Goal: Transaction & Acquisition: Purchase product/service

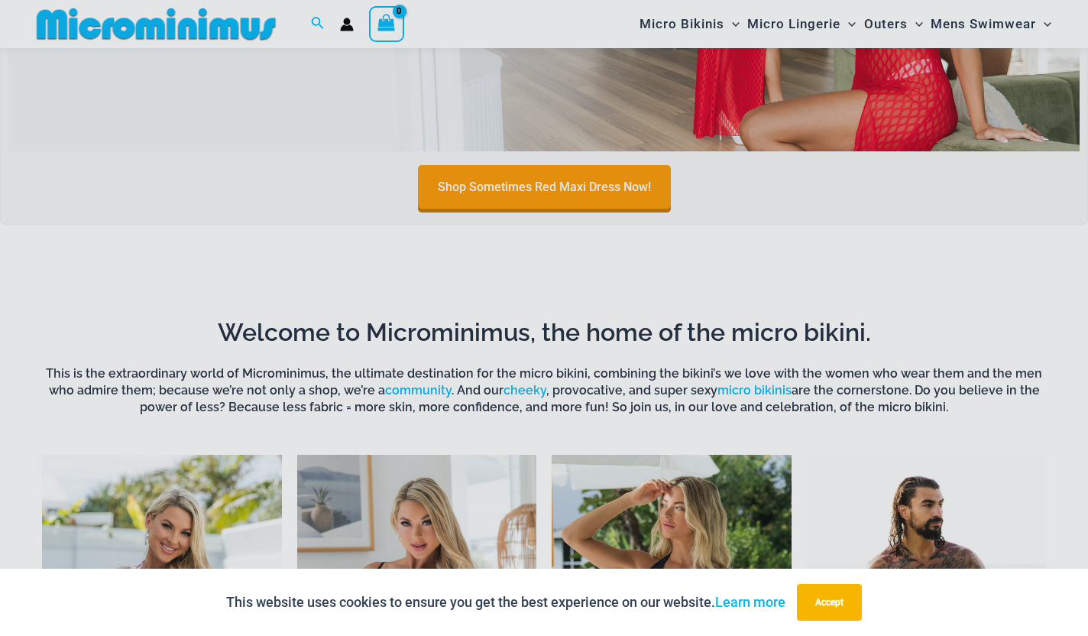
scroll to position [784, 0]
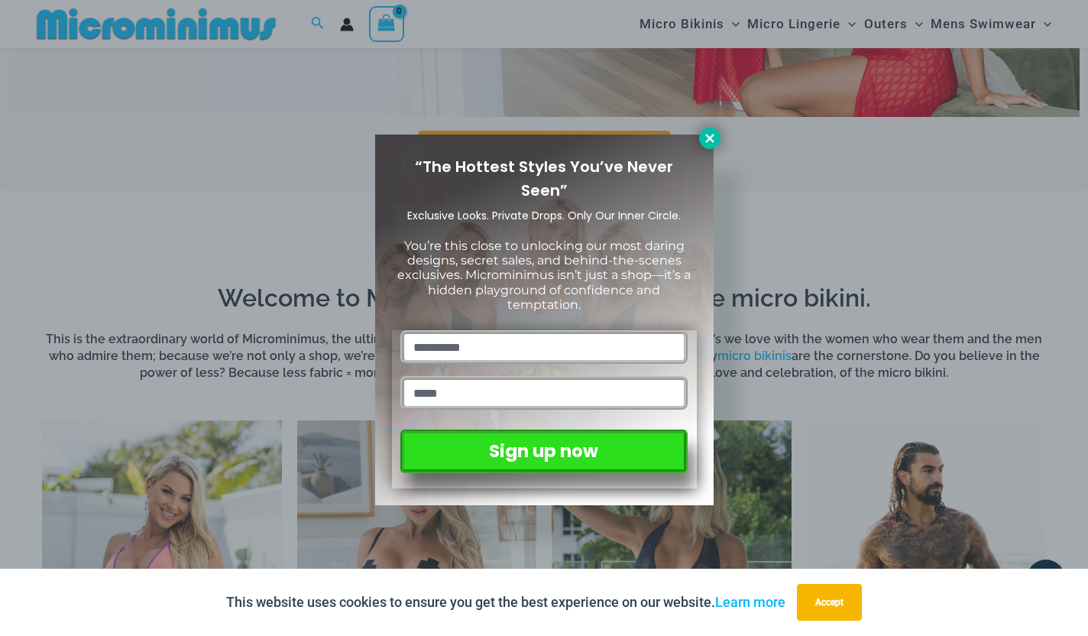
click at [712, 132] on icon at bounding box center [710, 138] width 14 height 14
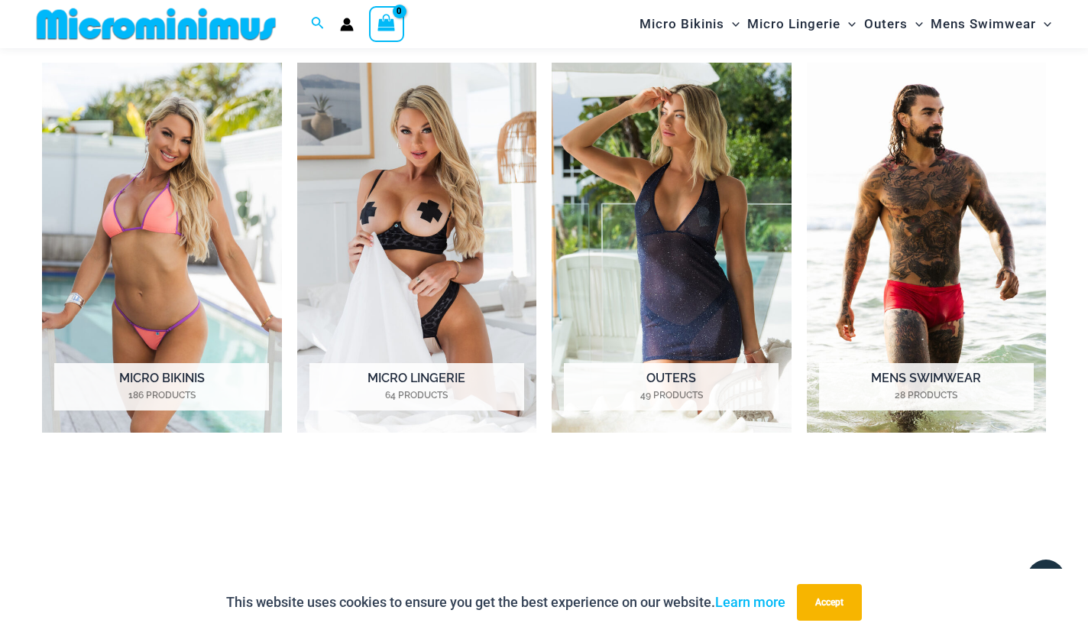
scroll to position [1137, 0]
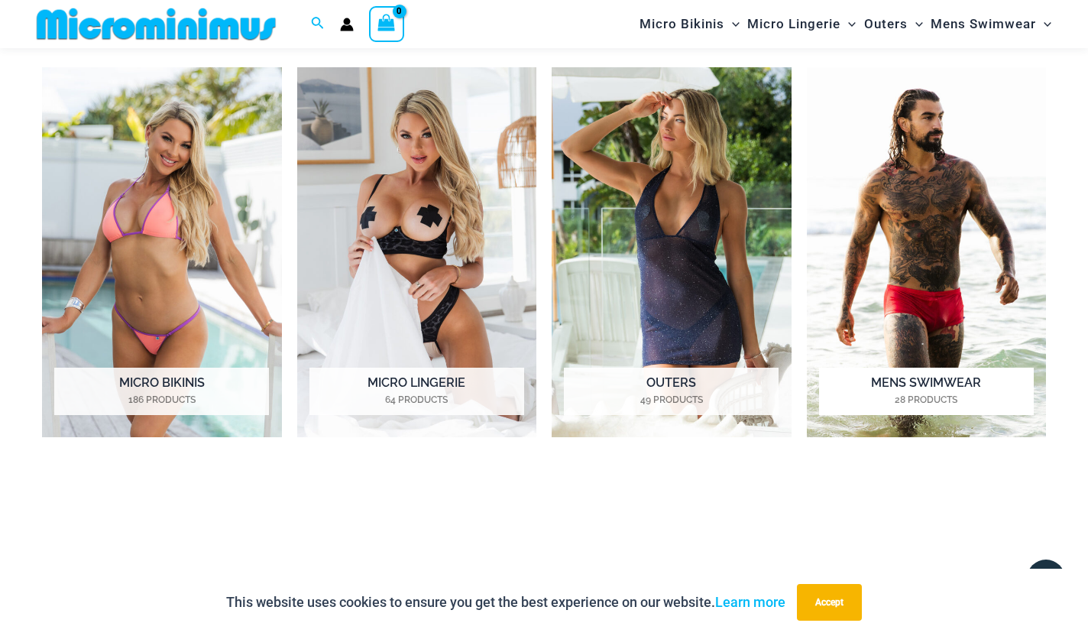
click at [910, 374] on h2 "Mens Swimwear 28 Products" at bounding box center [926, 390] width 215 height 47
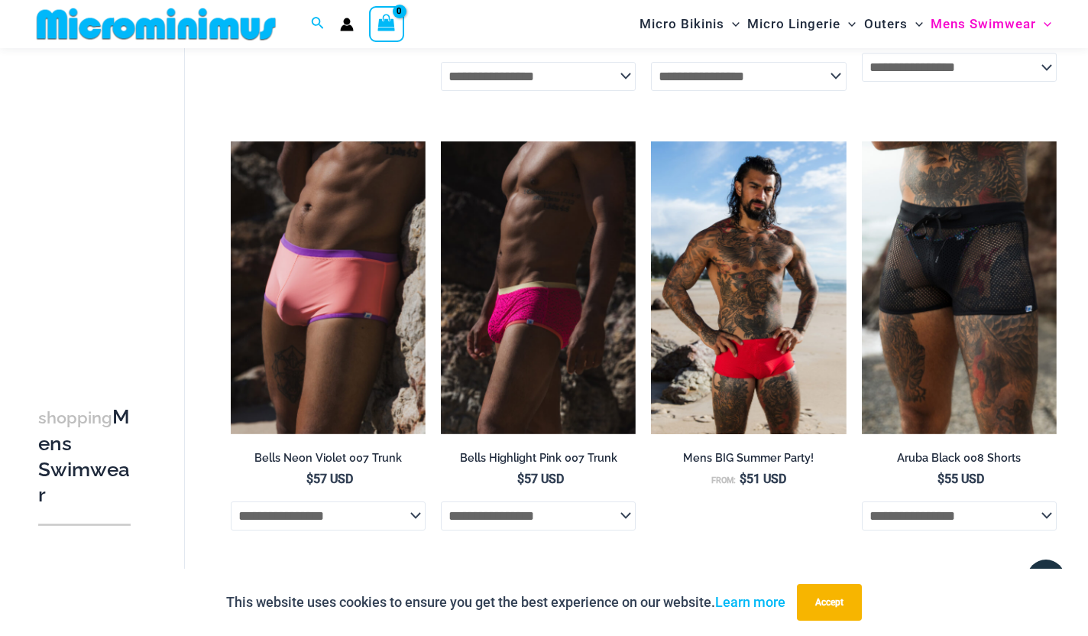
scroll to position [591, 0]
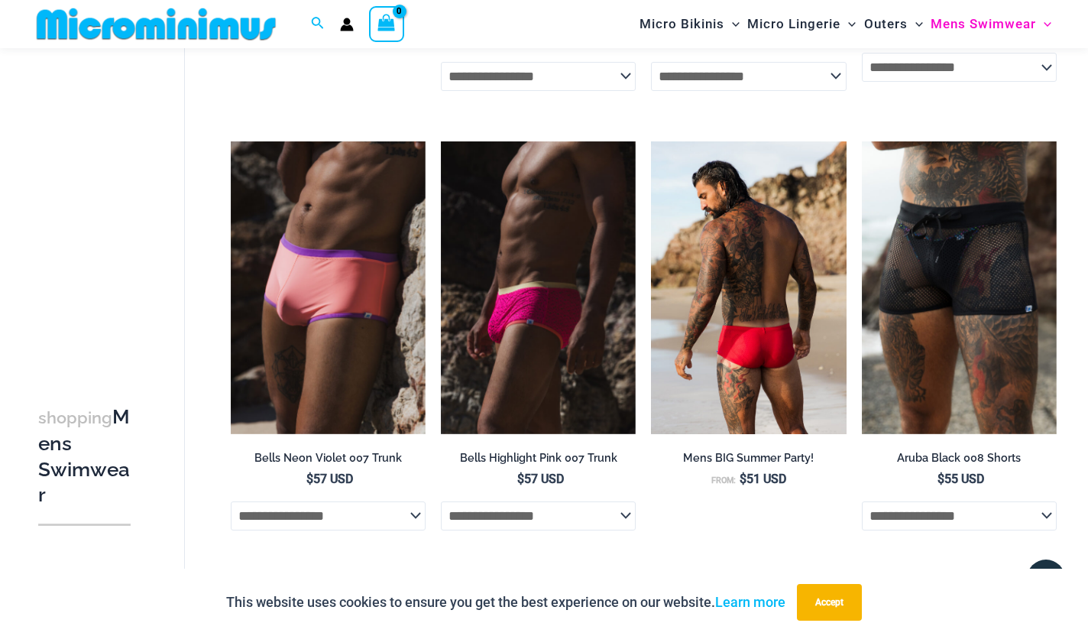
click at [770, 299] on img at bounding box center [748, 287] width 195 height 293
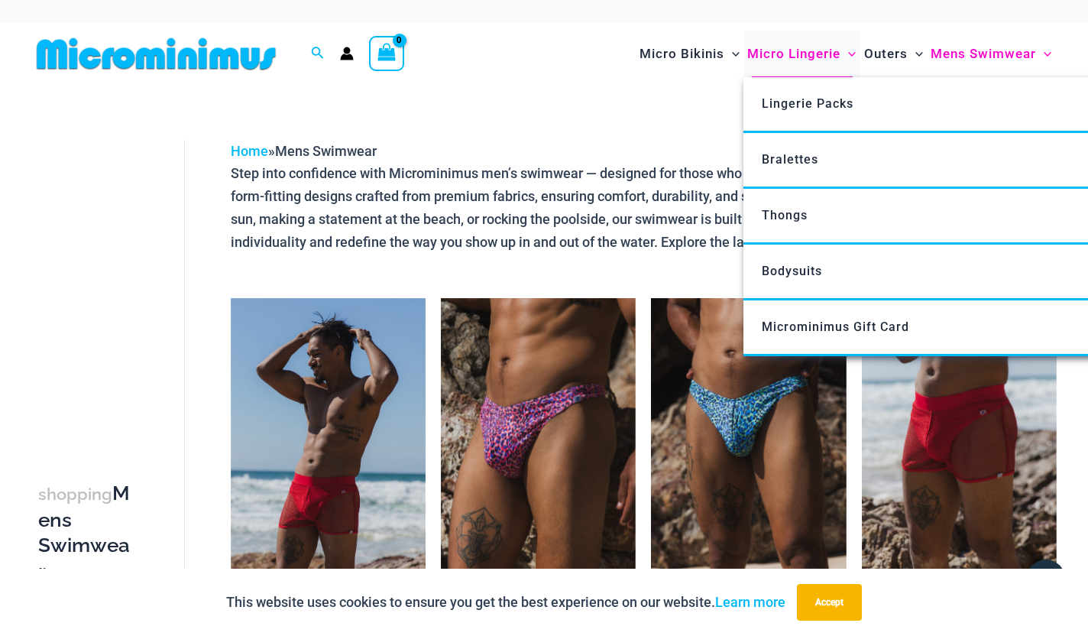
scroll to position [0, 0]
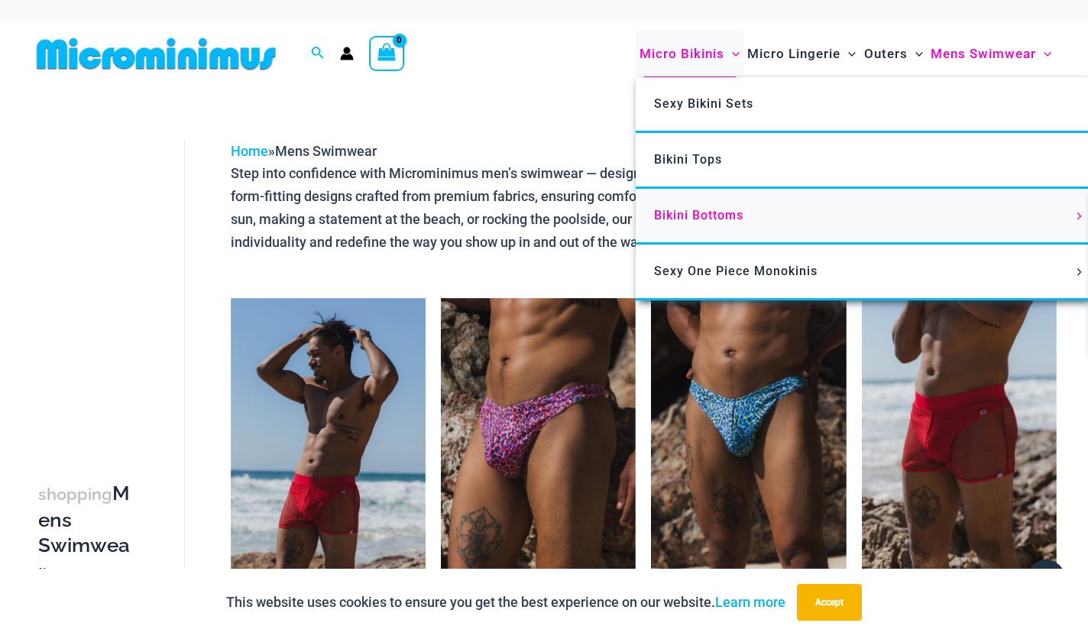
click at [691, 215] on span "Bikini Bottoms" at bounding box center [698, 215] width 89 height 15
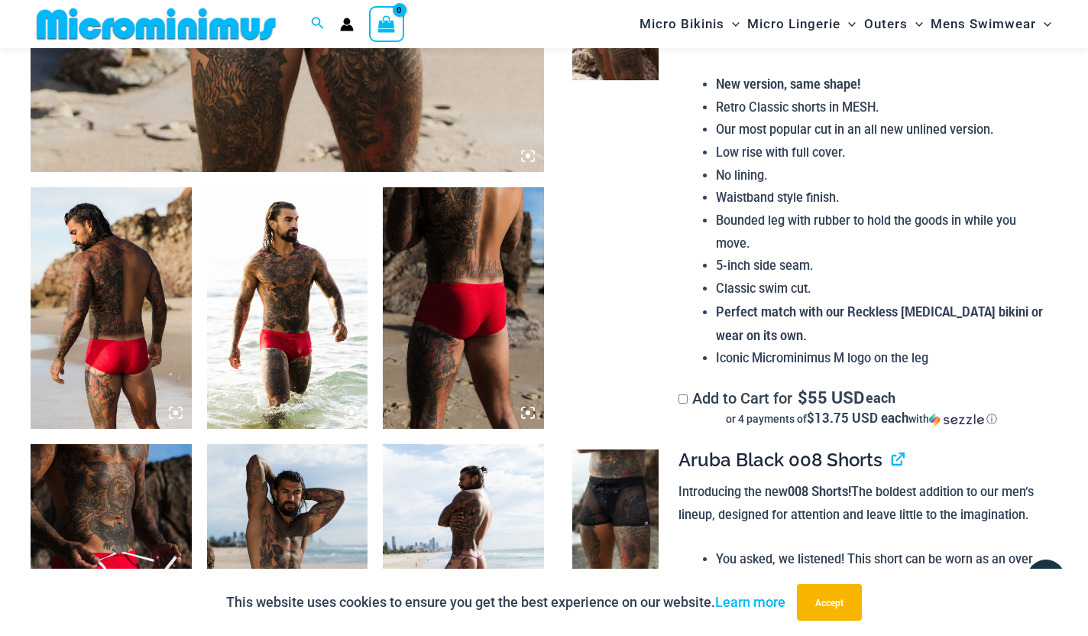
scroll to position [739, 0]
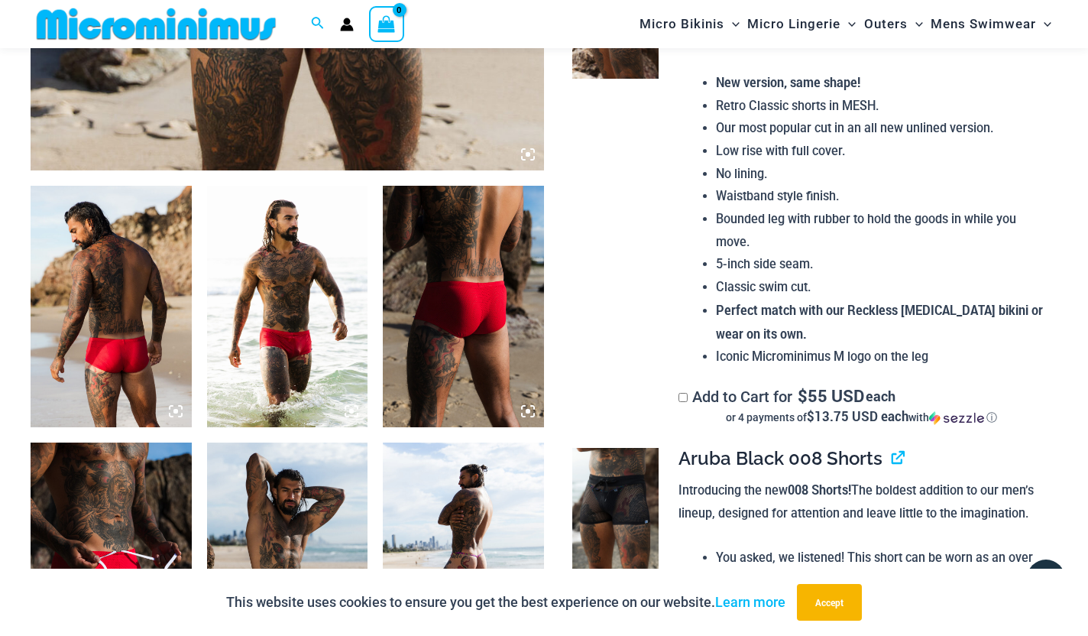
click at [81, 306] on img at bounding box center [111, 306] width 161 height 241
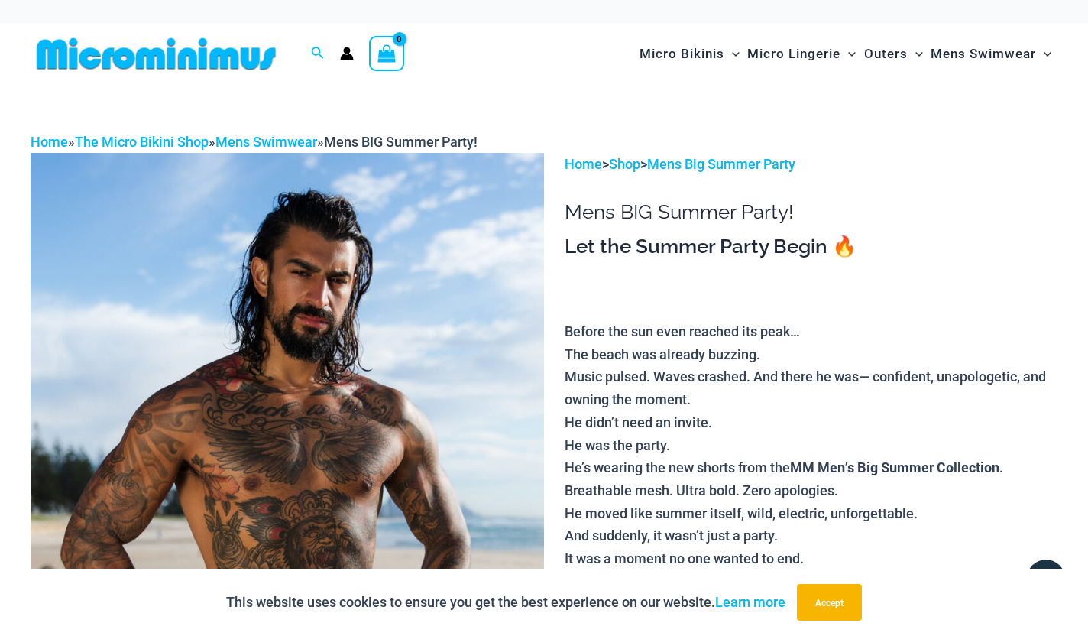
scroll to position [0, 0]
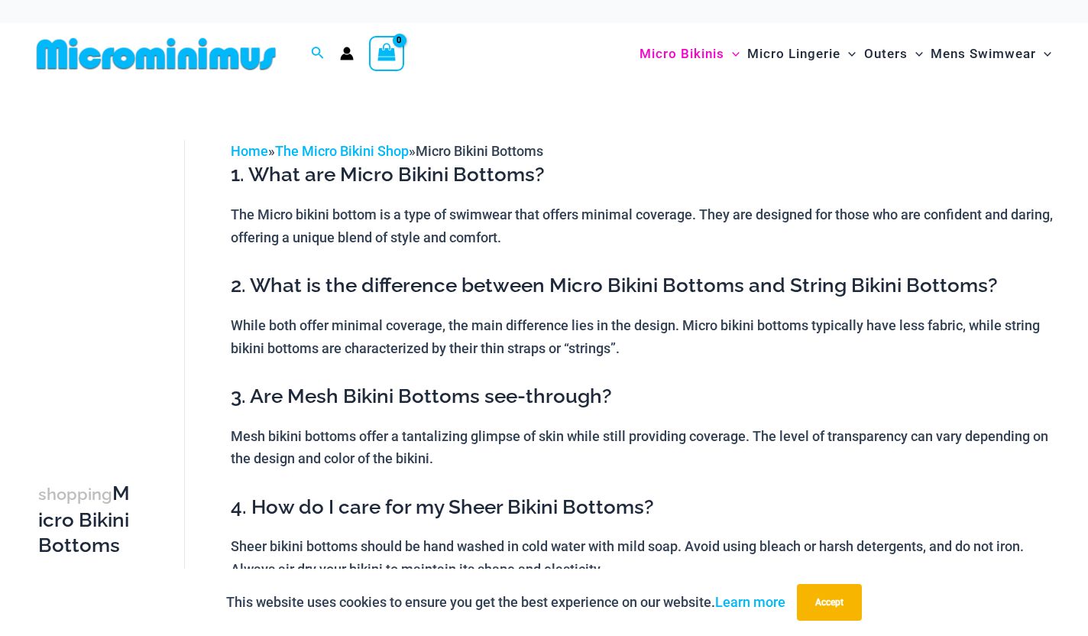
click at [216, 59] on img at bounding box center [156, 54] width 251 height 34
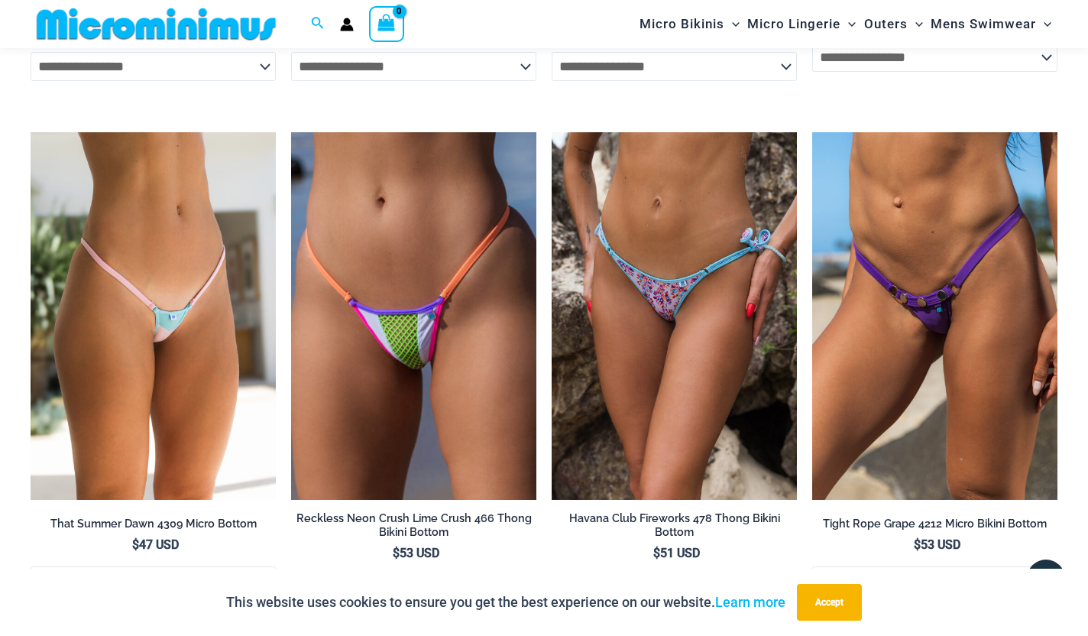
scroll to position [4103, 0]
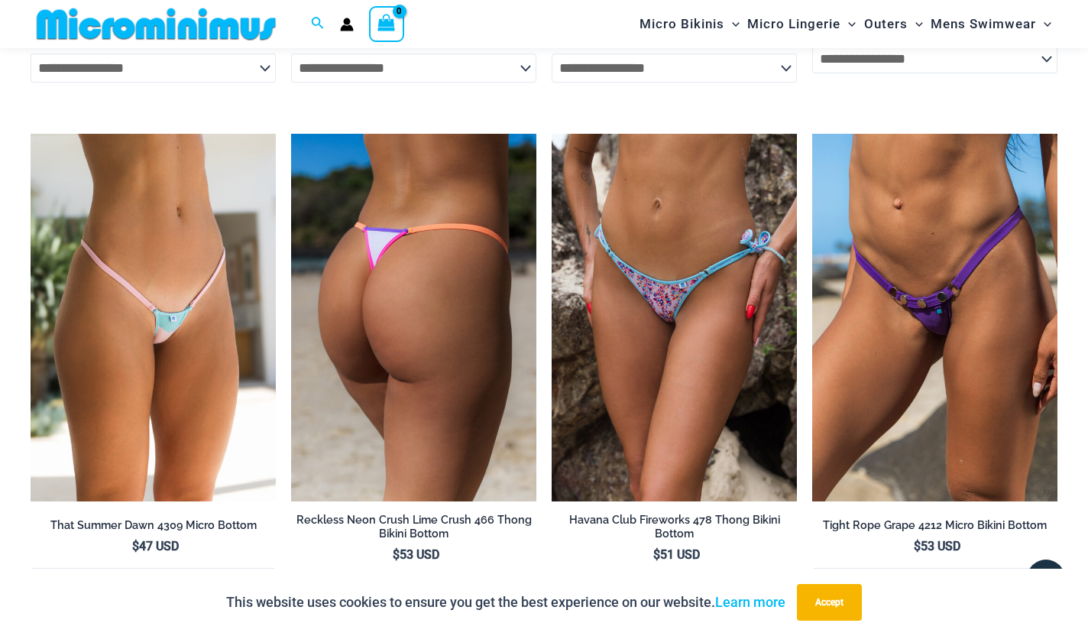
click at [463, 283] on img at bounding box center [413, 318] width 245 height 368
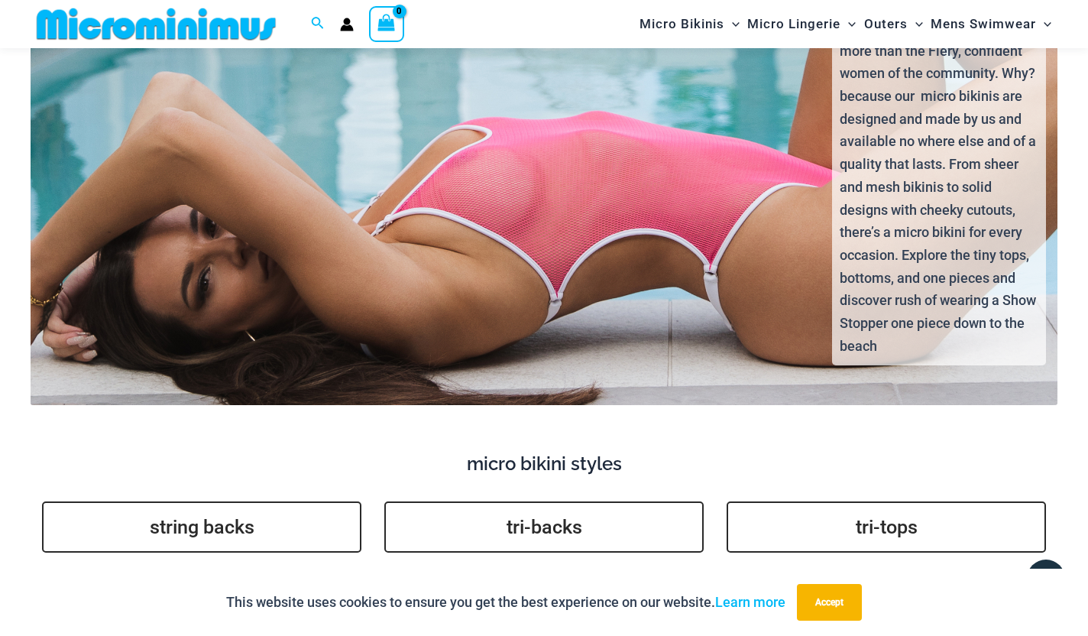
scroll to position [3076, 0]
click at [306, 570] on link "slings" at bounding box center [201, 595] width 319 height 51
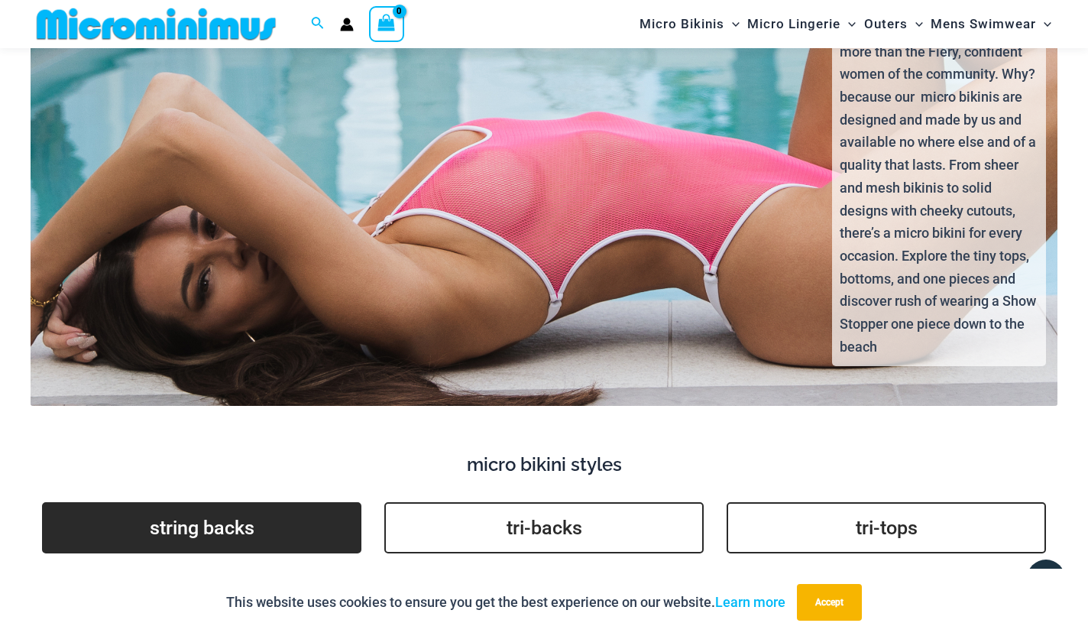
click at [276, 502] on link "string backs" at bounding box center [201, 527] width 319 height 51
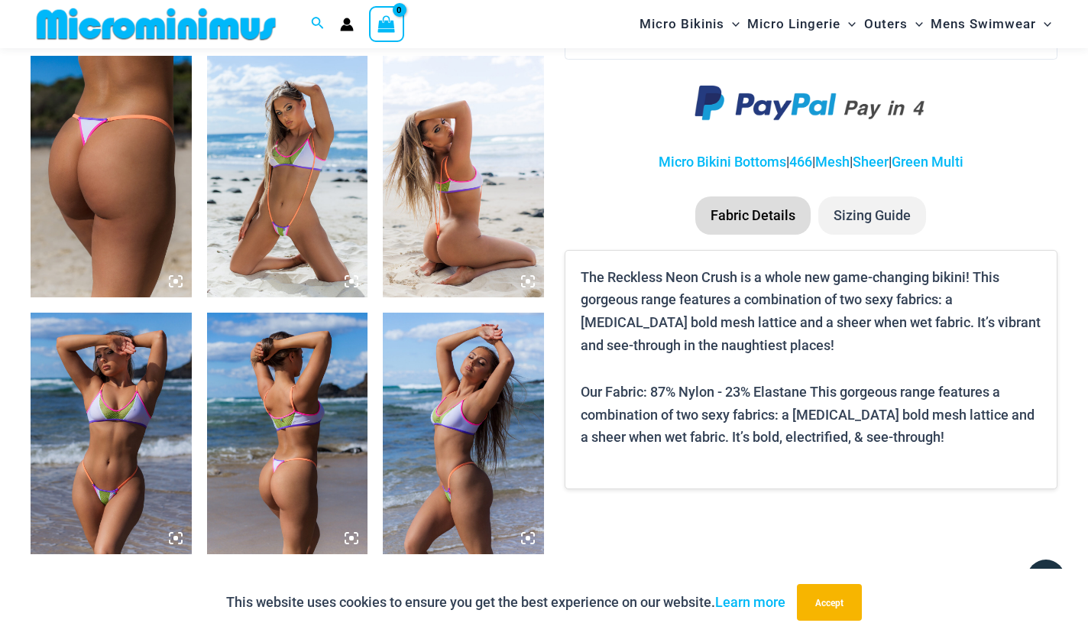
scroll to position [874, 0]
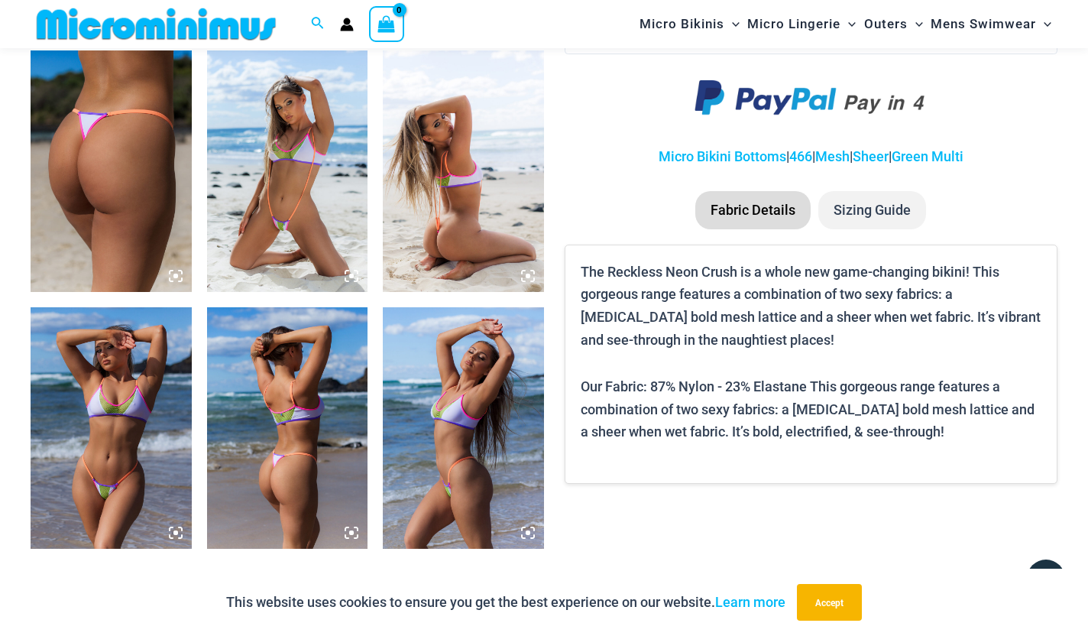
click at [138, 412] on img at bounding box center [111, 427] width 161 height 241
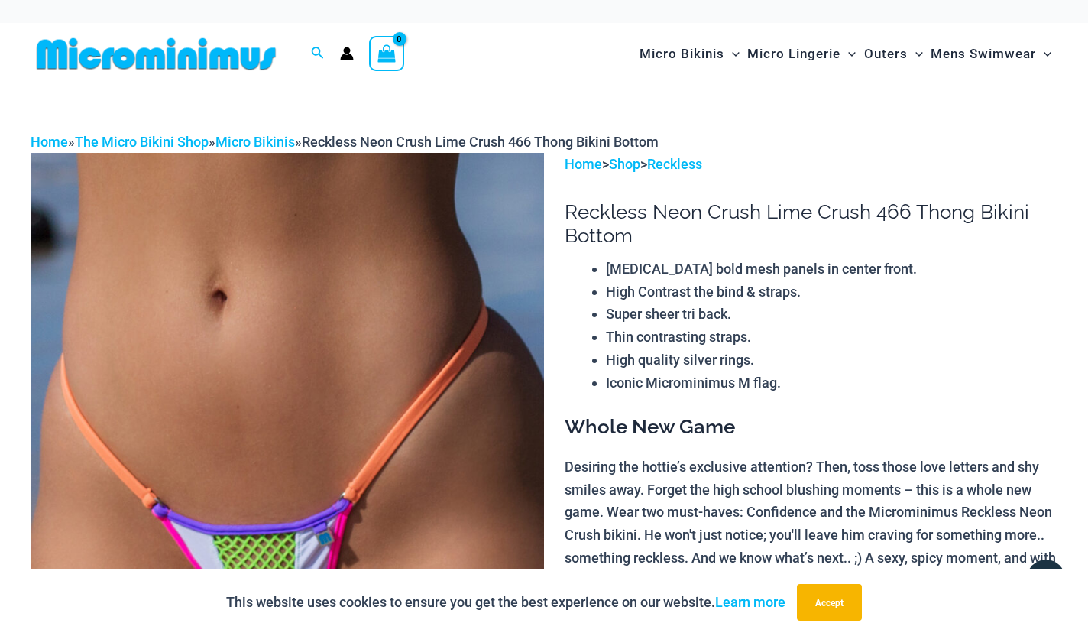
scroll to position [0, 0]
